Goal: Task Accomplishment & Management: Complete application form

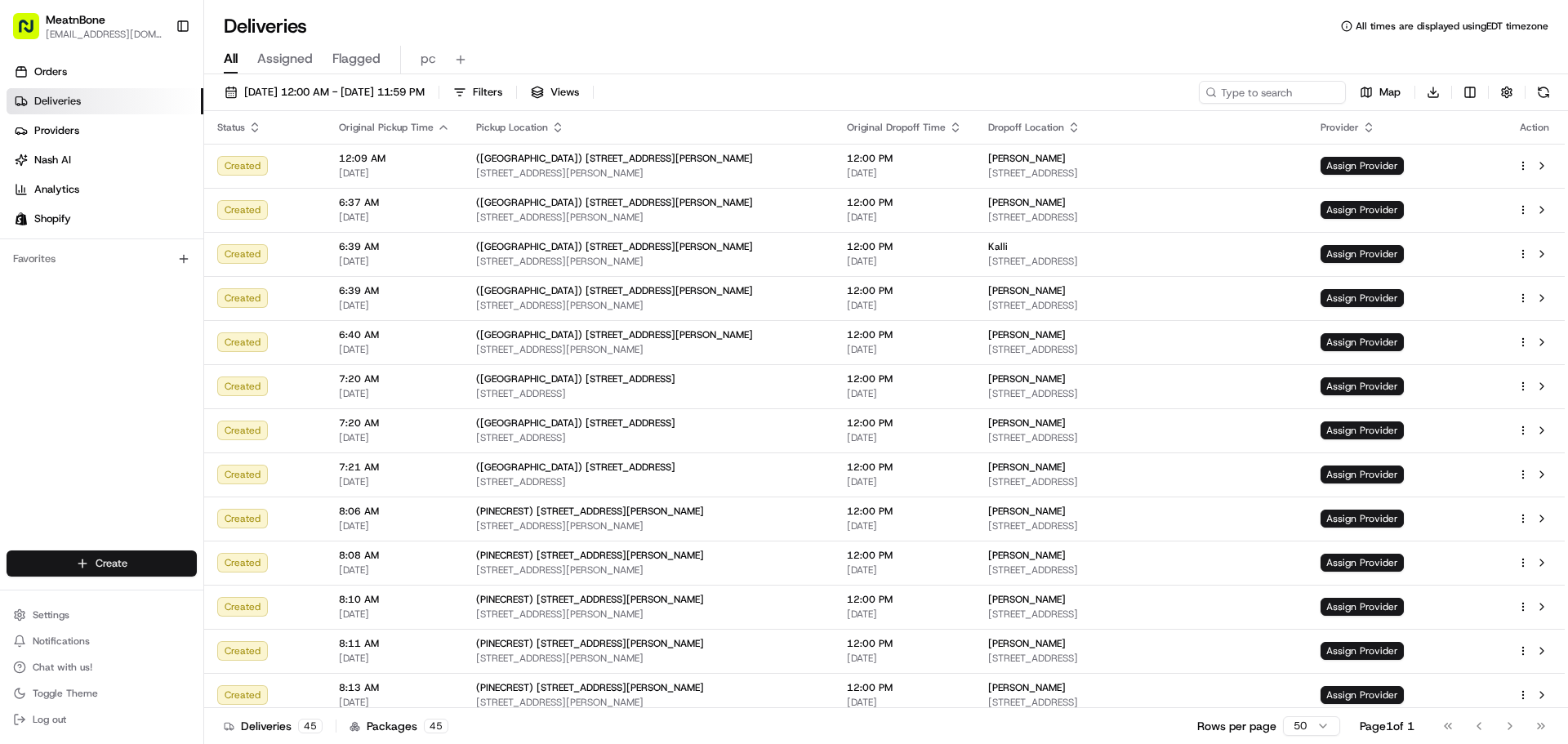
click at [130, 547] on html "MeatnBone [EMAIL_ADDRESS][DOMAIN_NAME] Toggle Sidebar Orders Deliveries Provide…" at bounding box center [784, 372] width 1568 height 744
click at [284, 602] on link "Delivery" at bounding box center [296, 593] width 182 height 29
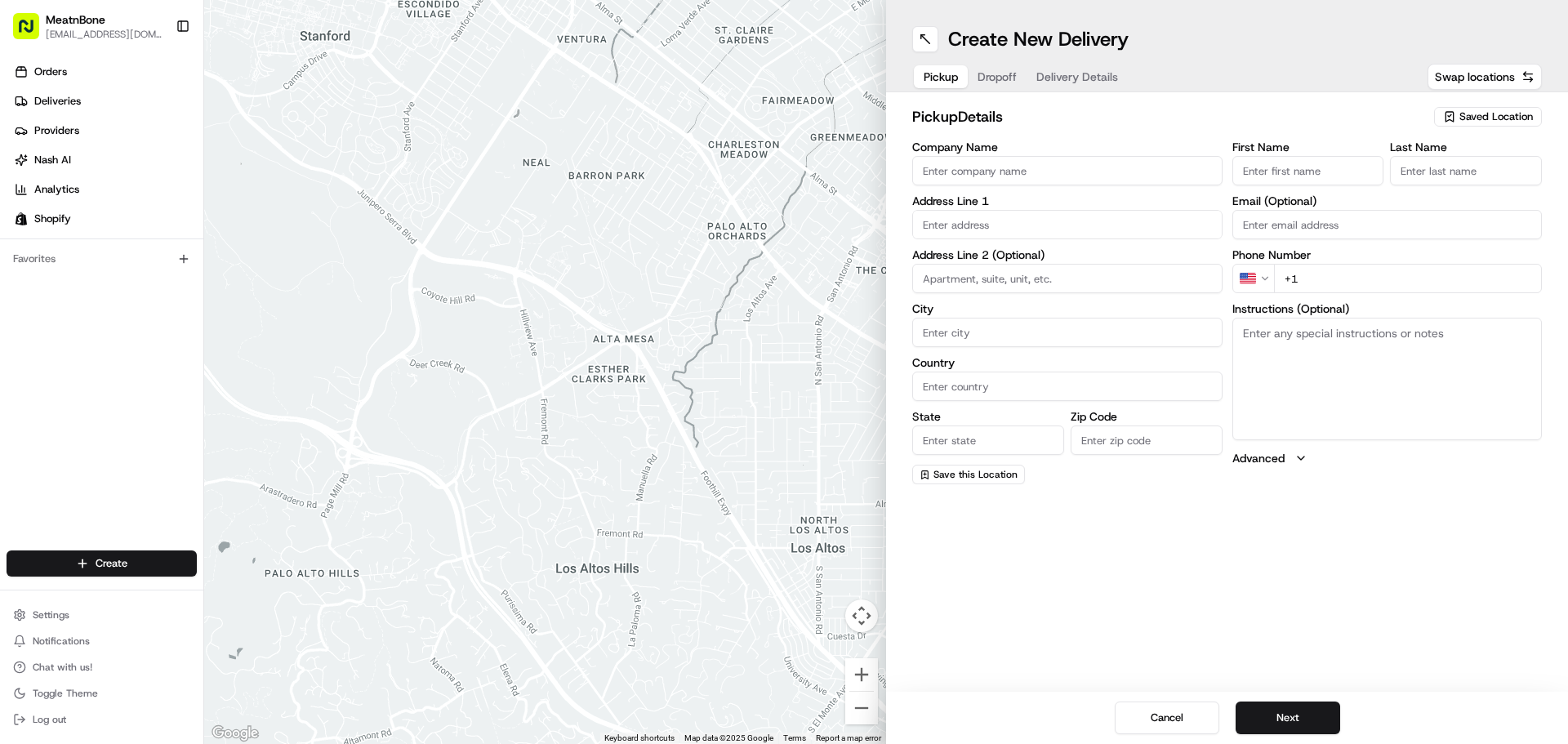
click at [1484, 123] on span "Saved Location" at bounding box center [1496, 116] width 73 height 14
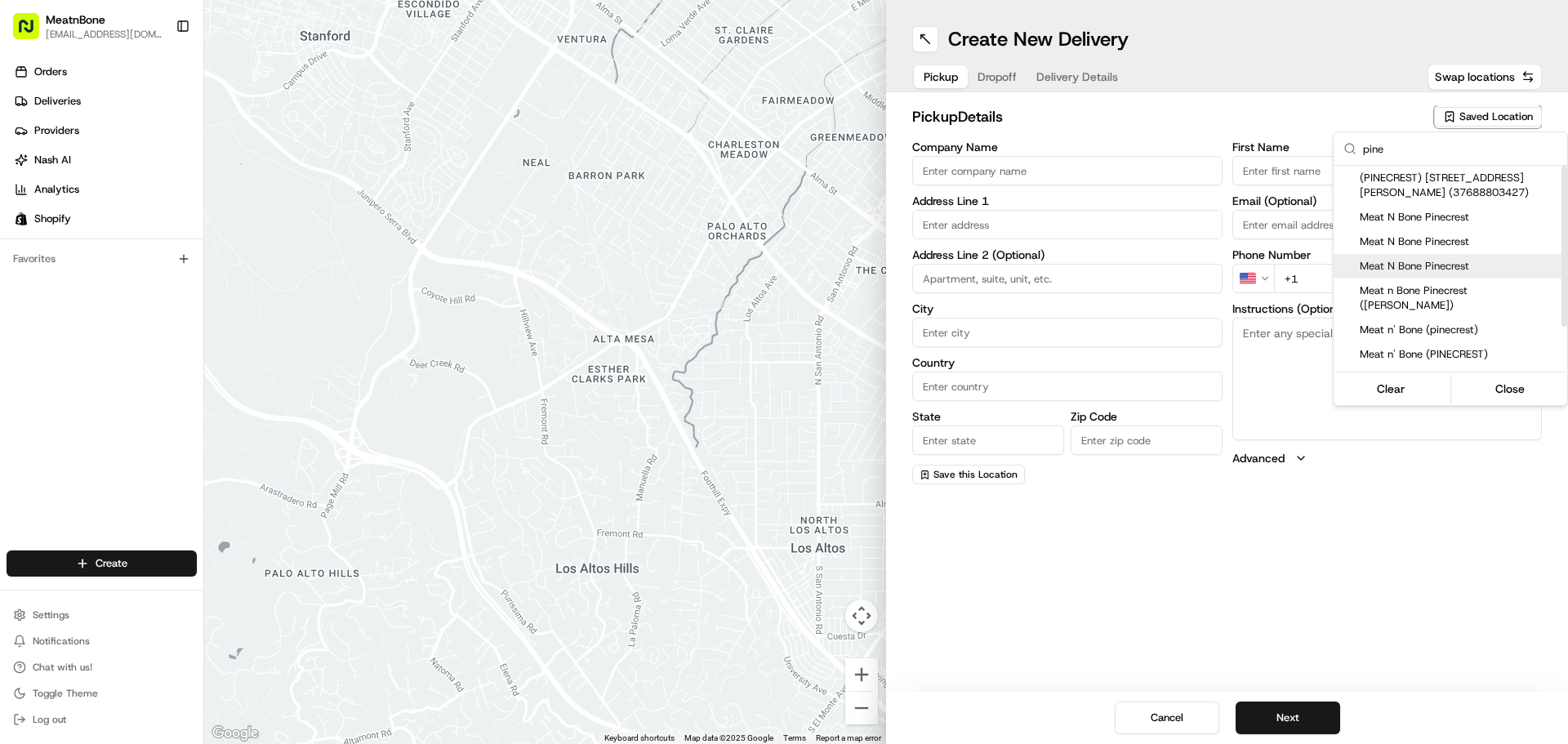
type input "pine"
click at [1424, 268] on span "Meat N Bone Pinecrest" at bounding box center [1461, 266] width 201 height 14
type input "Meat N Bone Pinecrest"
type input "[STREET_ADDRESS][PERSON_NAME]"
type input "[GEOGRAPHIC_DATA]"
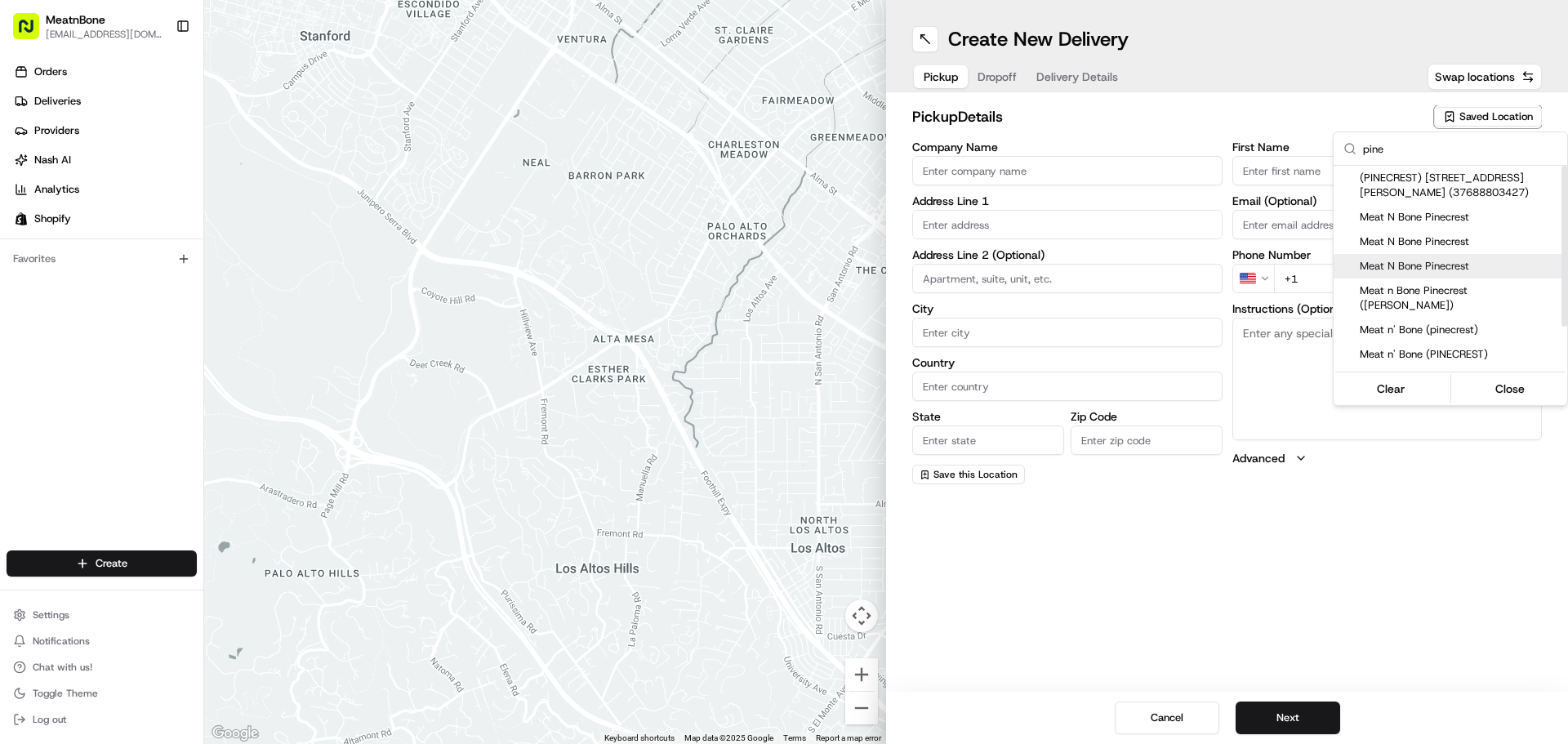
type input "US"
type input "FL"
type input "33156"
type input "[PERSON_NAME]"
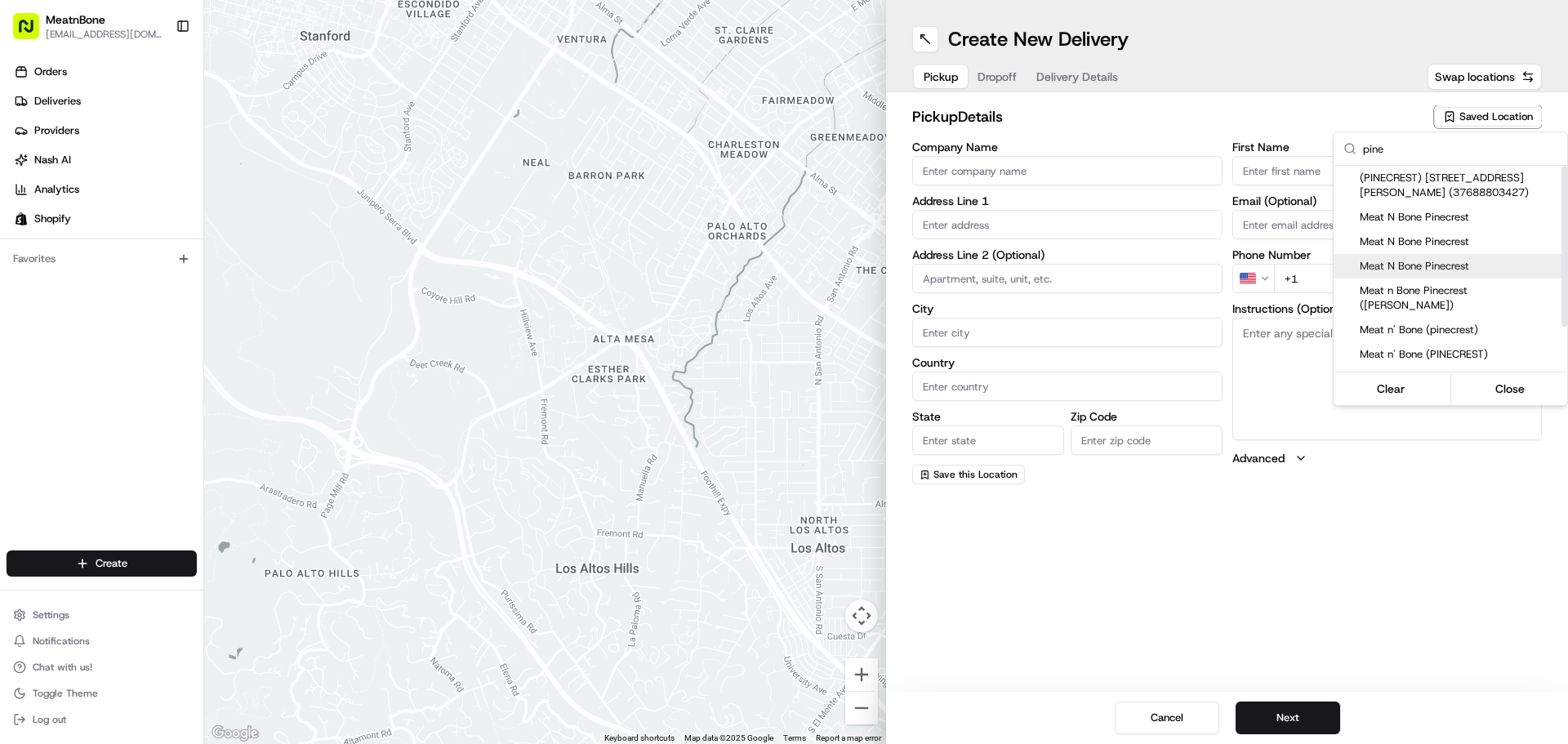
type input "[PHONE_NUMBER]"
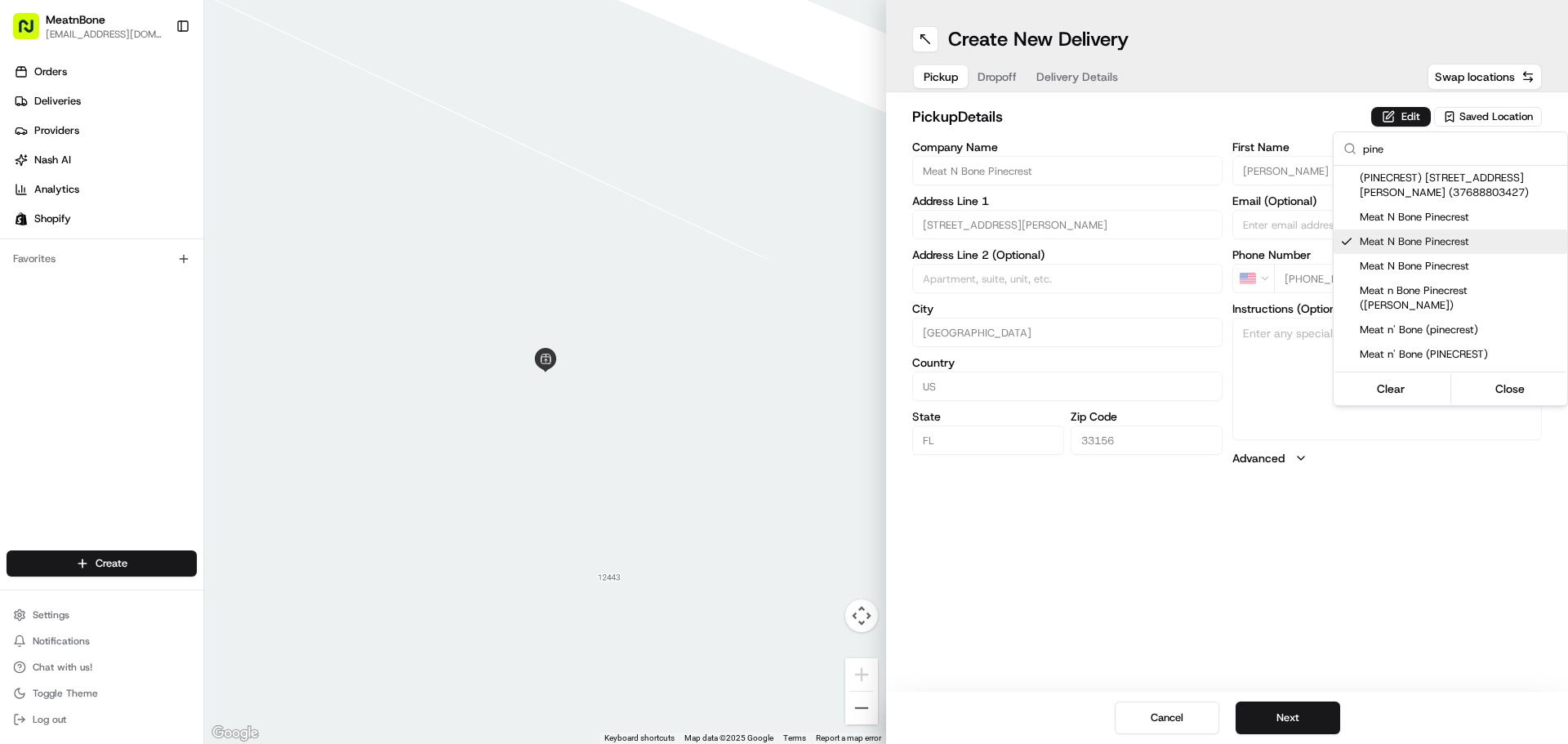
click at [989, 78] on html "MeatnBone [EMAIL_ADDRESS][DOMAIN_NAME] Toggle Sidebar Orders Deliveries Provide…" at bounding box center [784, 372] width 1568 height 744
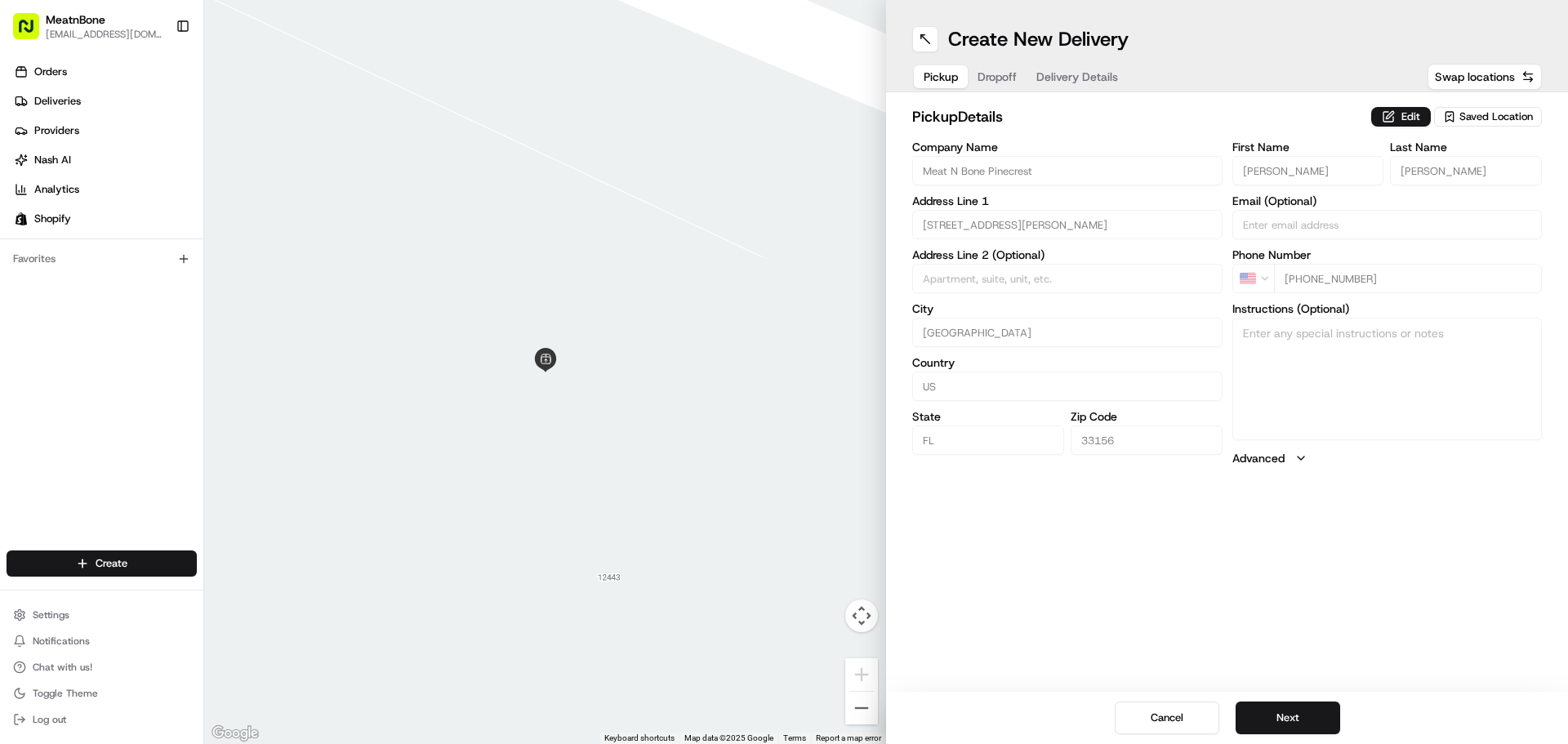
click at [997, 78] on span "Dropoff" at bounding box center [997, 76] width 39 height 16
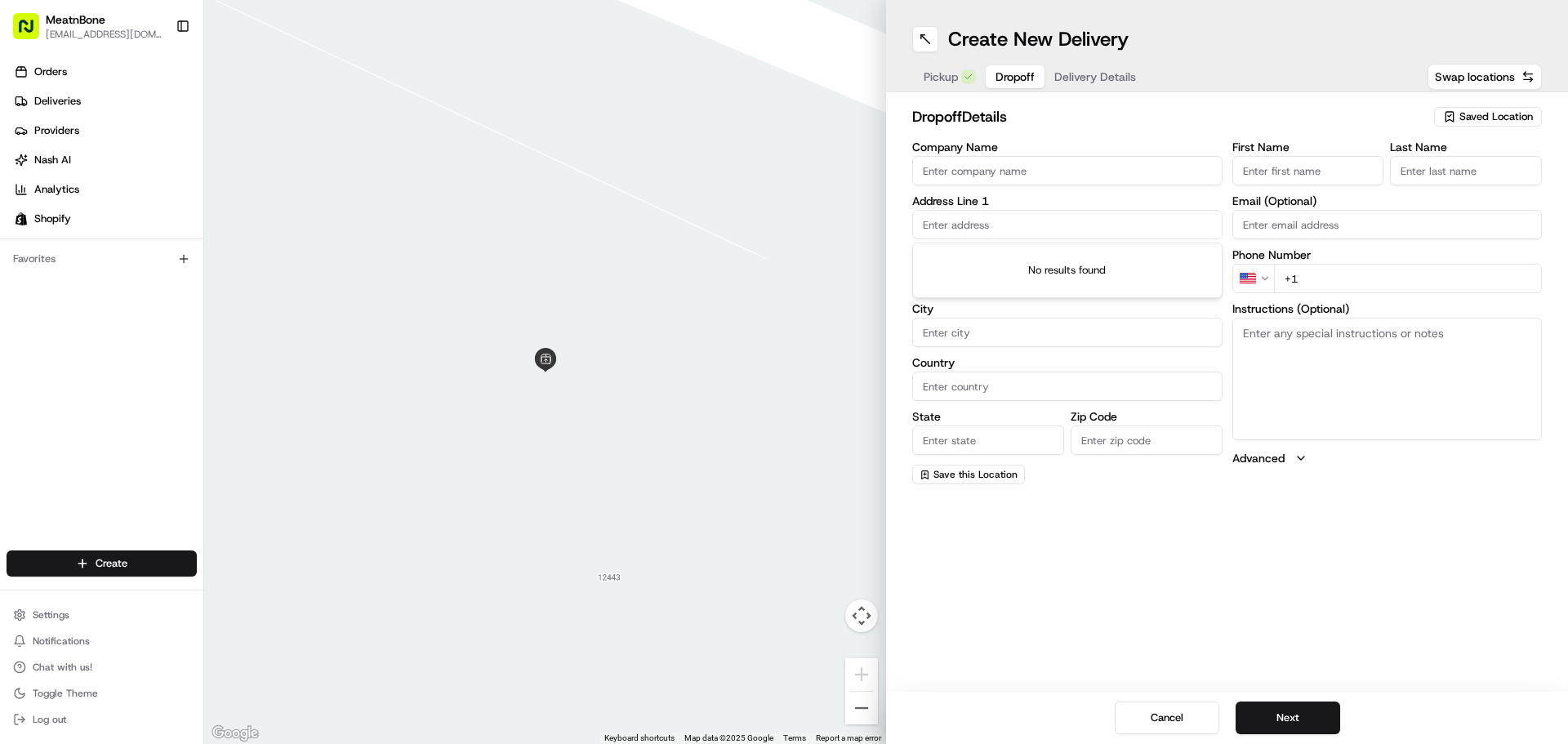
click at [915, 227] on input "text" at bounding box center [1067, 224] width 310 height 29
drag, startPoint x: 910, startPoint y: 226, endPoint x: 920, endPoint y: 222, distance: 10.8
click at [919, 222] on input "text" at bounding box center [1067, 224] width 310 height 29
paste input "[PERSON_NAME], [STREET_ADDRESS][US_STATE], [PHONE_NUMBER]"
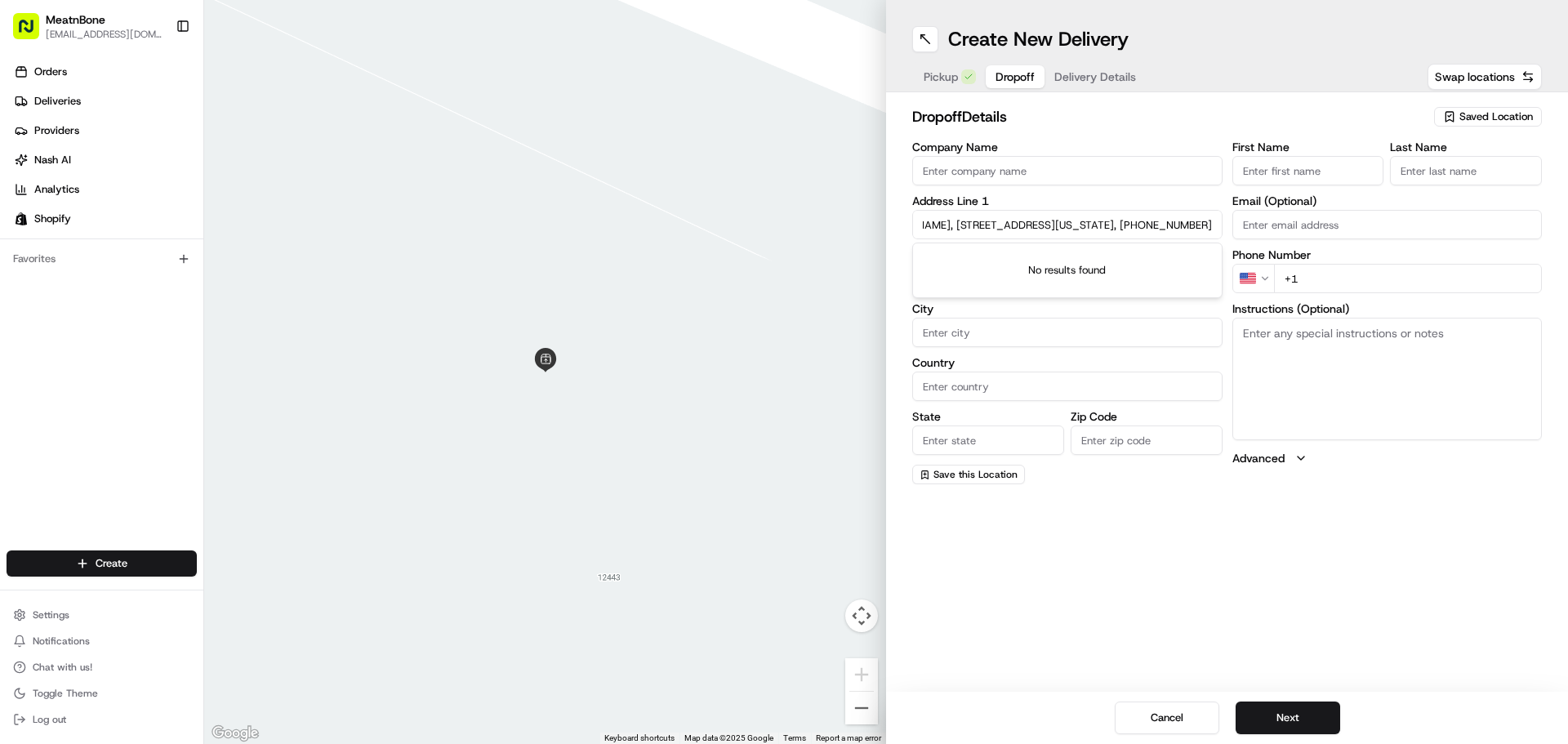
drag, startPoint x: 1143, startPoint y: 223, endPoint x: 1334, endPoint y: 243, distance: 192.0
click at [1334, 243] on div "Company Name Address Line 1 [PERSON_NAME], [STREET_ADDRESS][US_STATE], [PHONE_N…" at bounding box center [1226, 313] width 630 height 343
type input "[PERSON_NAME], [STREET_ADDRESS][US_STATE], +1"
click at [1313, 284] on input "+1" at bounding box center [1408, 279] width 268 height 29
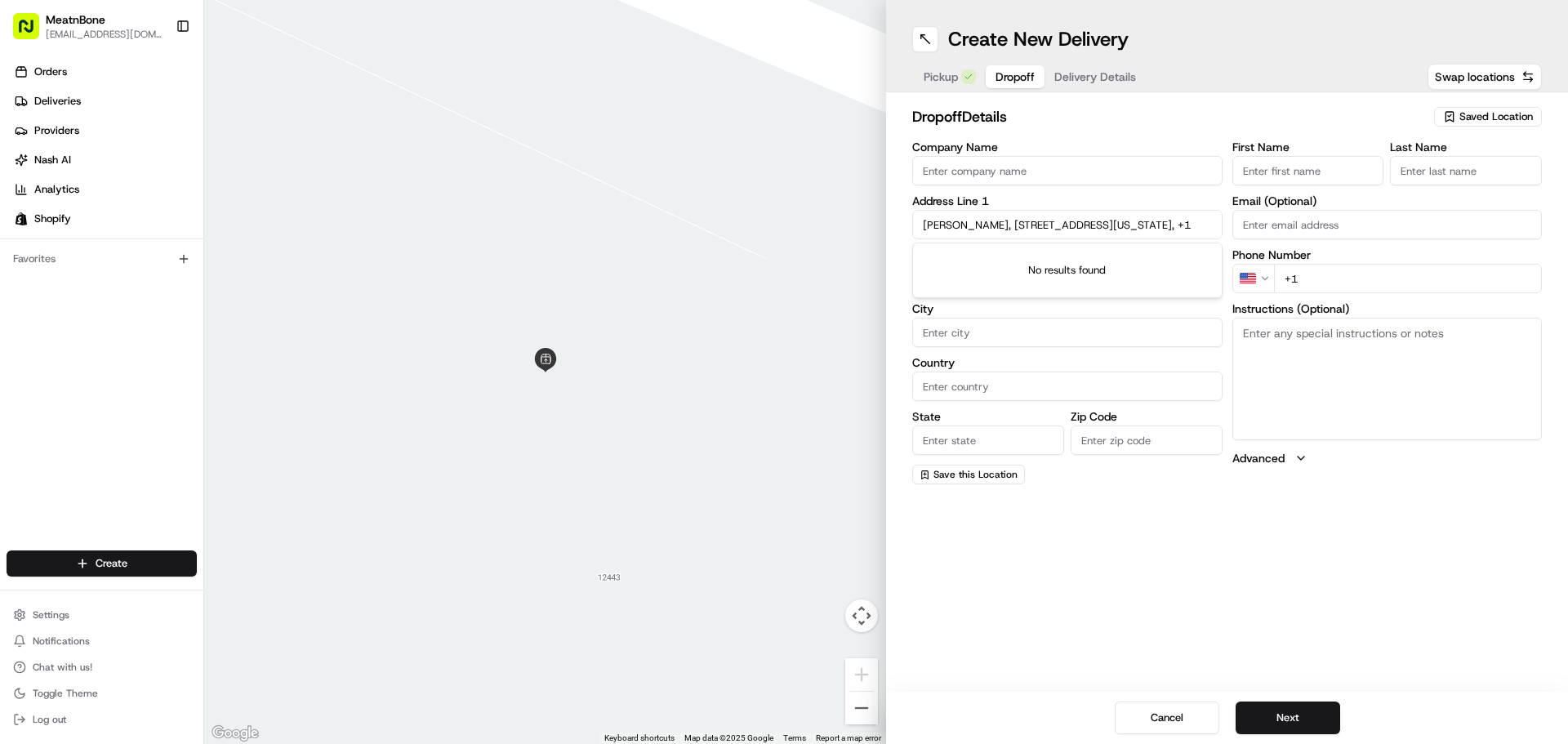
scroll to position [0, 0]
paste input "[PHONE_NUMBER]"
type input "[PHONE_NUMBER]"
drag, startPoint x: 1018, startPoint y: 228, endPoint x: 891, endPoint y: 243, distance: 127.9
click at [891, 243] on div "dropoff Details Saved Location Company Name Address Line [GEOGRAPHIC_DATA][PERS…" at bounding box center [1227, 294] width 682 height 405
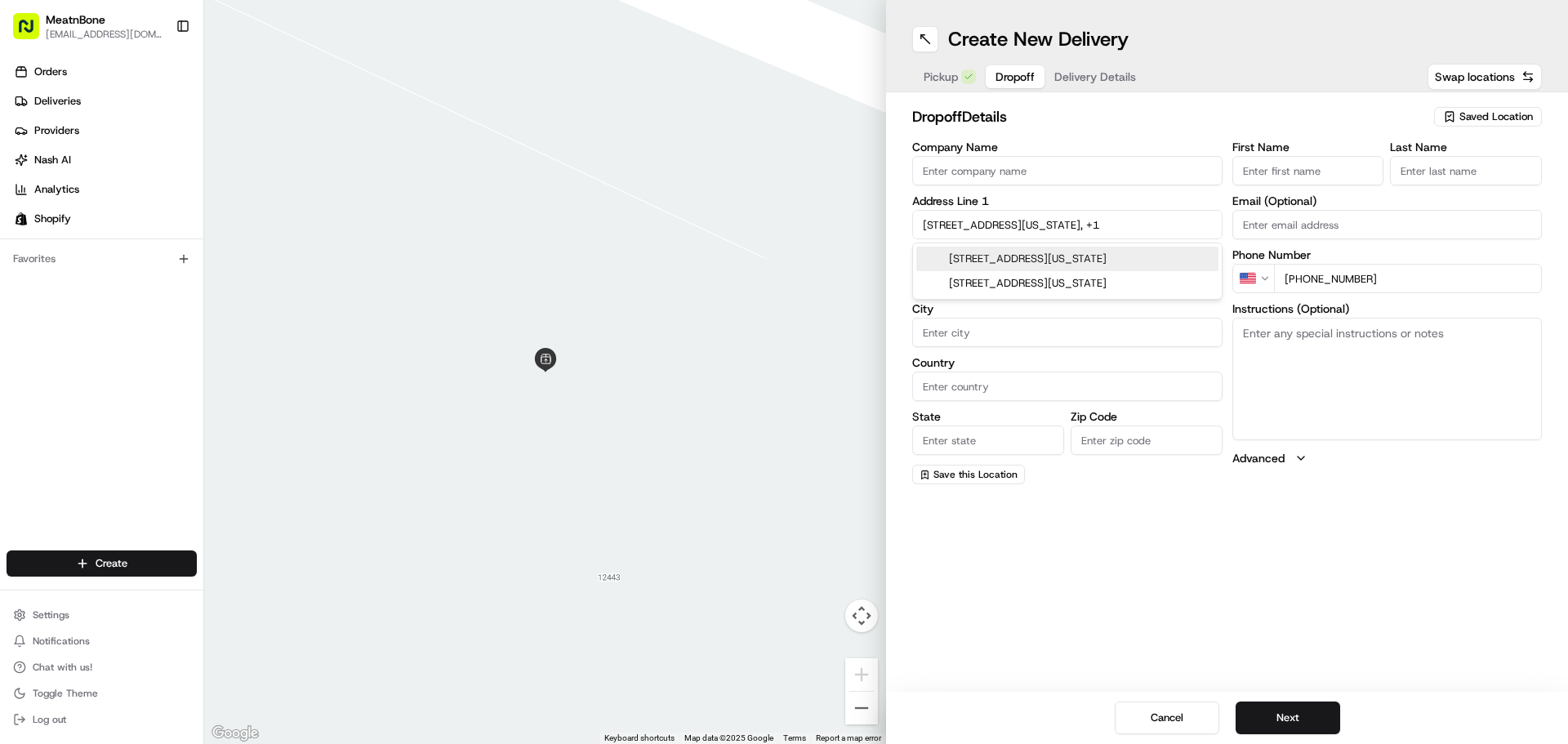
type input "[STREET_ADDRESS][US_STATE], +1"
click at [912, 175] on input "Company Name" at bounding box center [1067, 170] width 310 height 29
paste input "[PERSON_NAME],"
type input "[PERSON_NAME],"
click at [1002, 219] on input "[STREET_ADDRESS][US_STATE], +1" at bounding box center [1067, 224] width 310 height 29
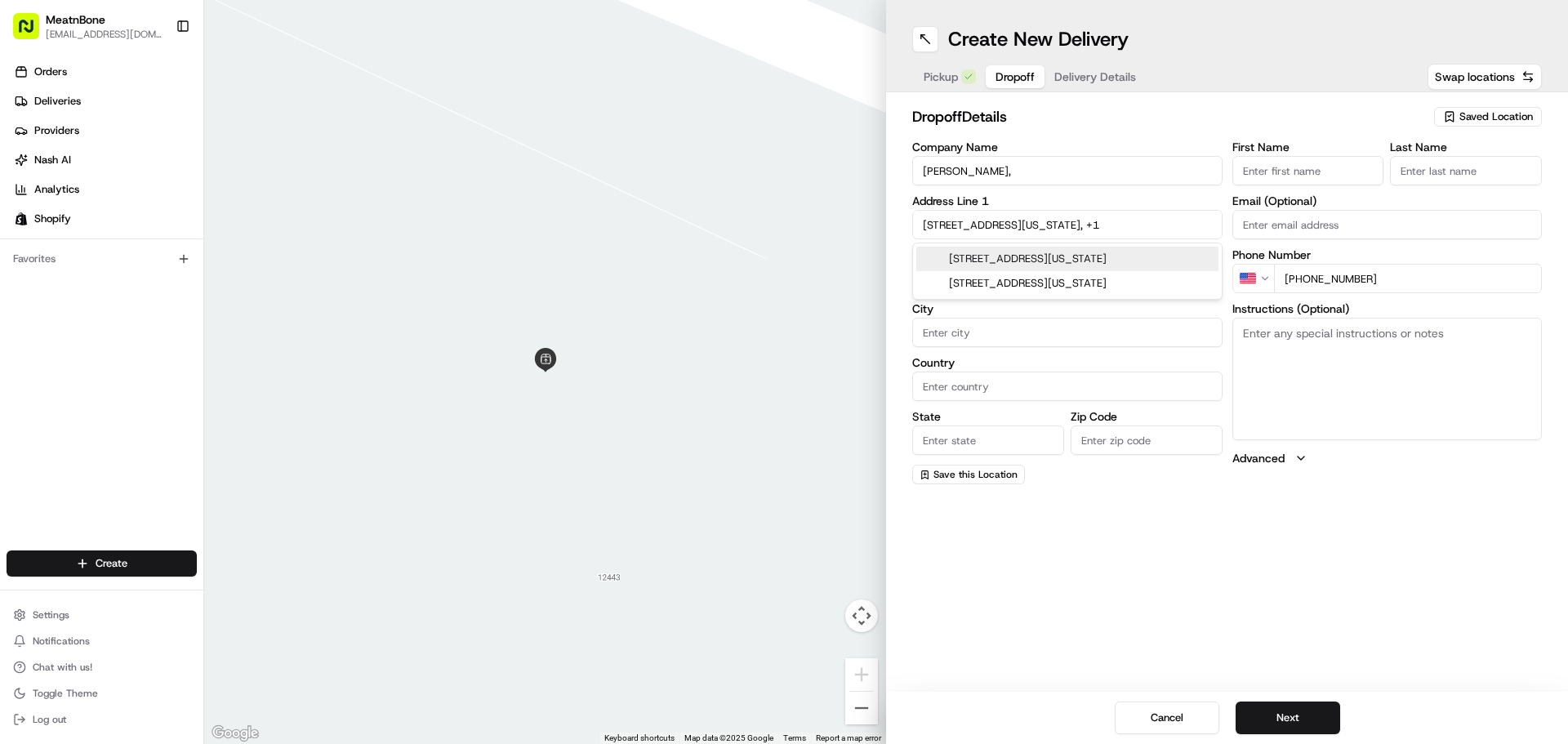
click at [1035, 258] on div "[STREET_ADDRESS][US_STATE]" at bounding box center [1067, 258] width 303 height 25
type input "[STREET_ADDRESS]"
type input "[GEOGRAPHIC_DATA]"
type input "FL"
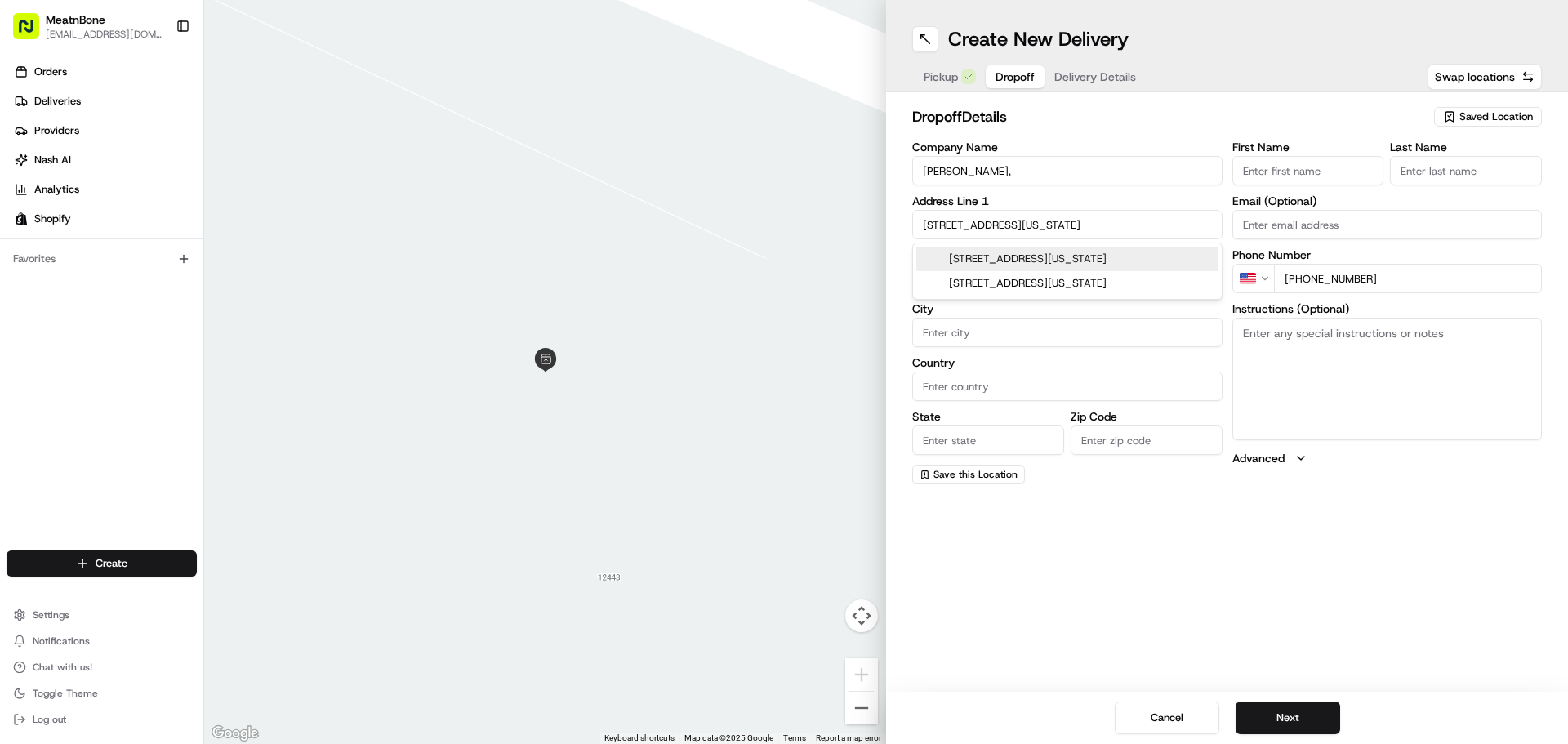
type input "33176"
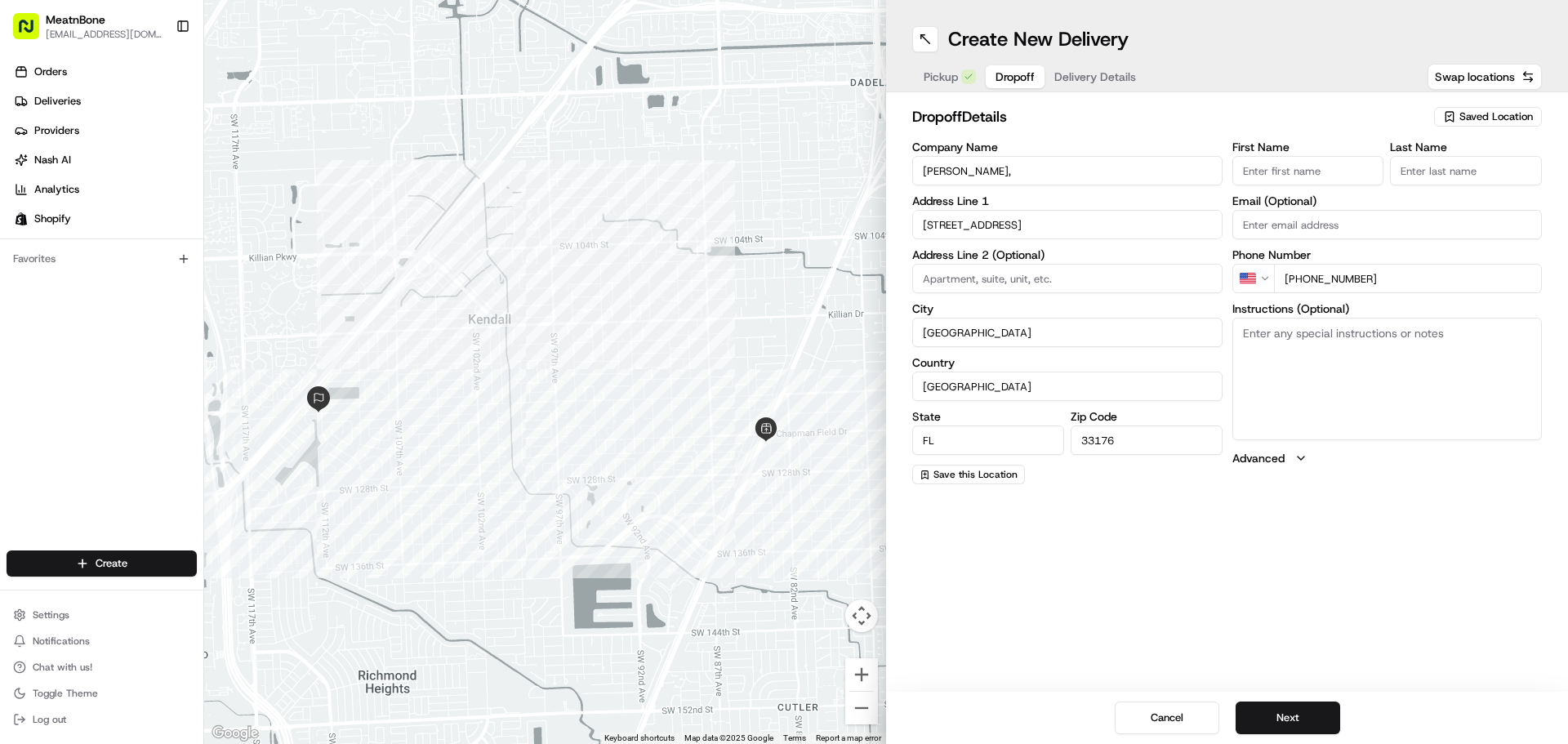
click at [1104, 227] on input "[STREET_ADDRESS]" at bounding box center [1067, 224] width 310 height 29
click at [1120, 257] on div "[STREET_ADDRESS]" at bounding box center [1067, 258] width 303 height 25
type input "[STREET_ADDRESS]"
click at [1288, 355] on textarea "Instructions (Optional)" at bounding box center [1387, 379] width 310 height 123
type textarea "contact the customer upon arrival"
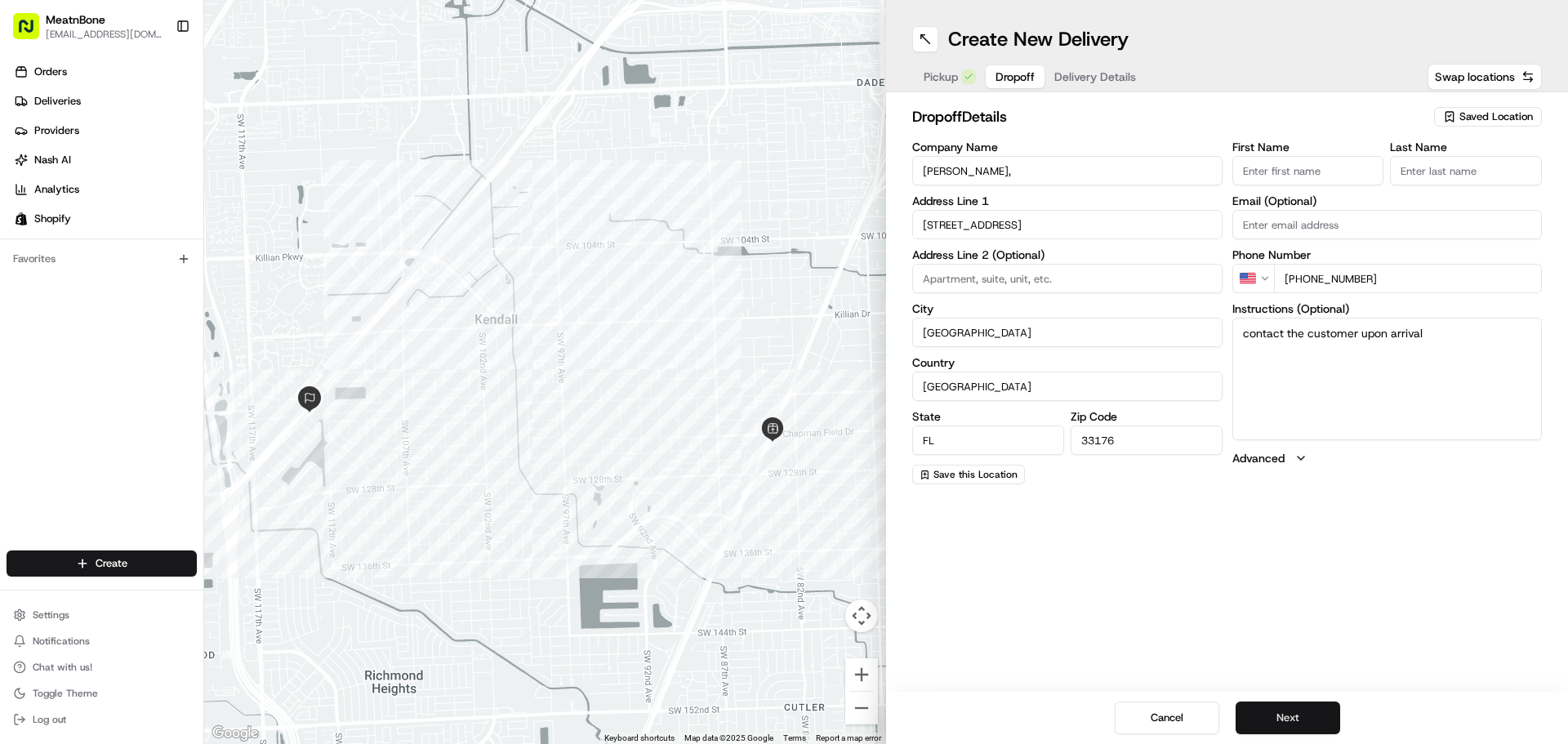
click at [1265, 712] on button "Next" at bounding box center [1288, 718] width 105 height 32
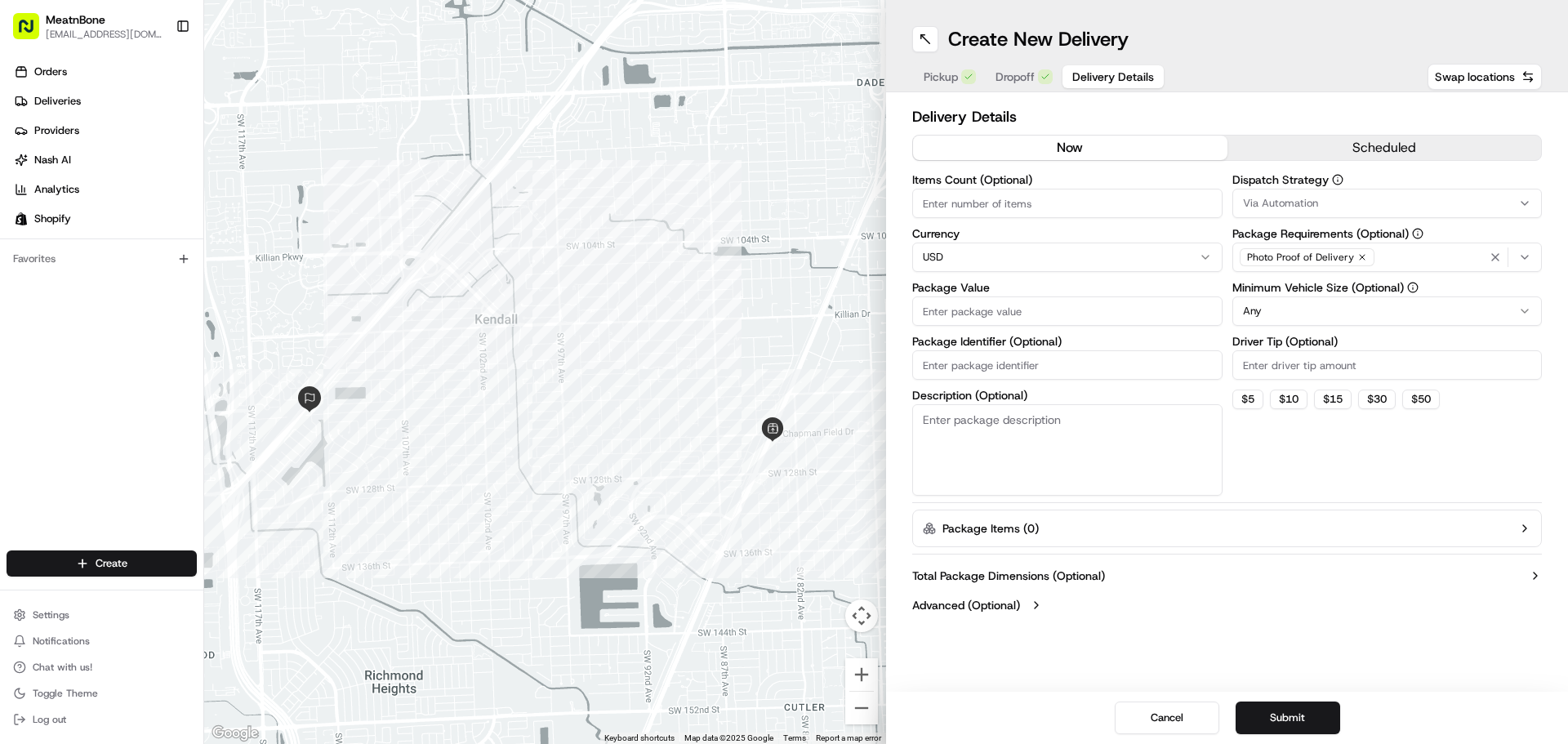
click at [1039, 214] on input "Items Count (Optional)" at bounding box center [1067, 203] width 310 height 29
type input "5"
click at [978, 303] on input "Package Value" at bounding box center [1067, 311] width 310 height 29
type input "121"
click at [1318, 732] on button "Submit" at bounding box center [1288, 718] width 105 height 32
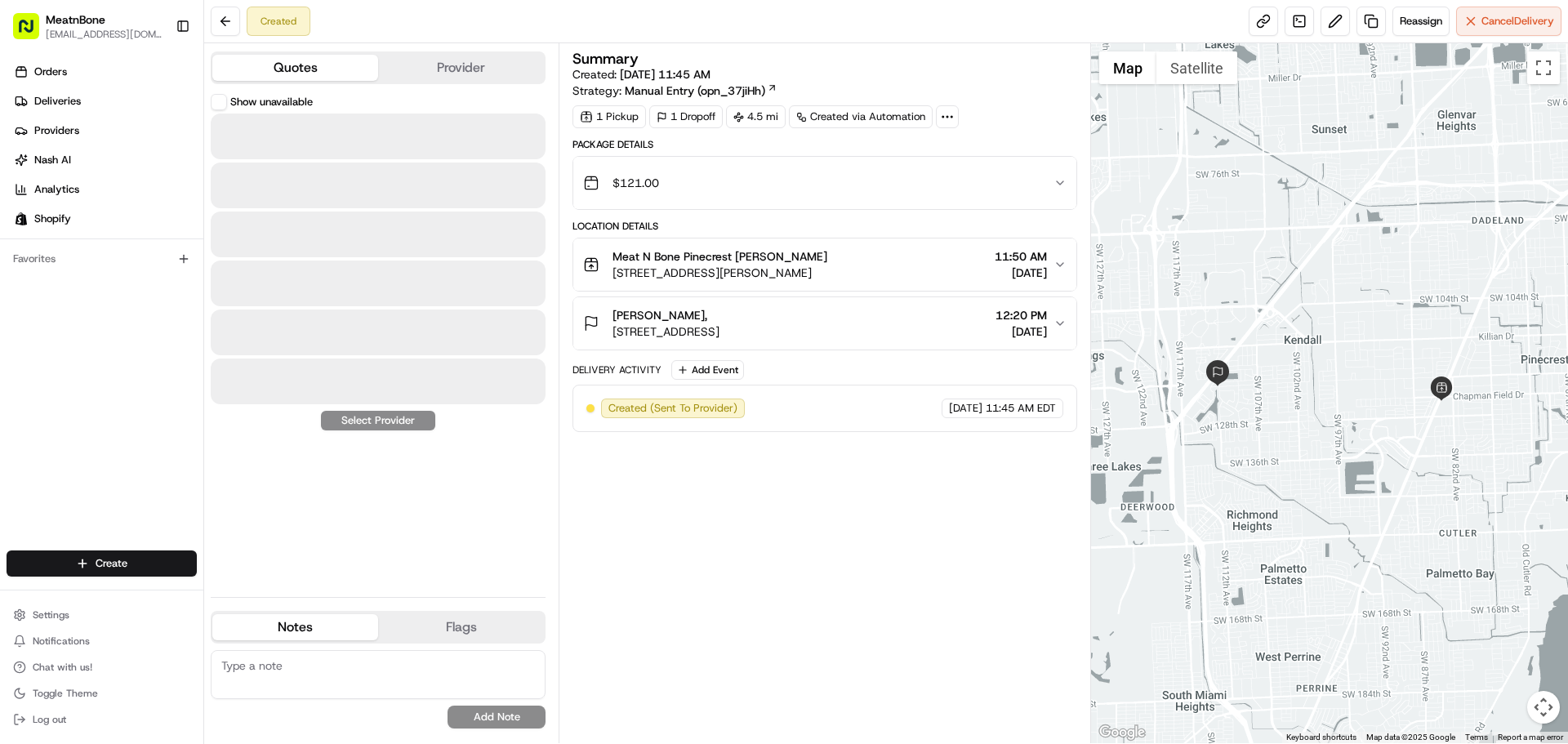
click at [282, 68] on button "Quotes" at bounding box center [295, 67] width 166 height 26
